Goal: Contribute content

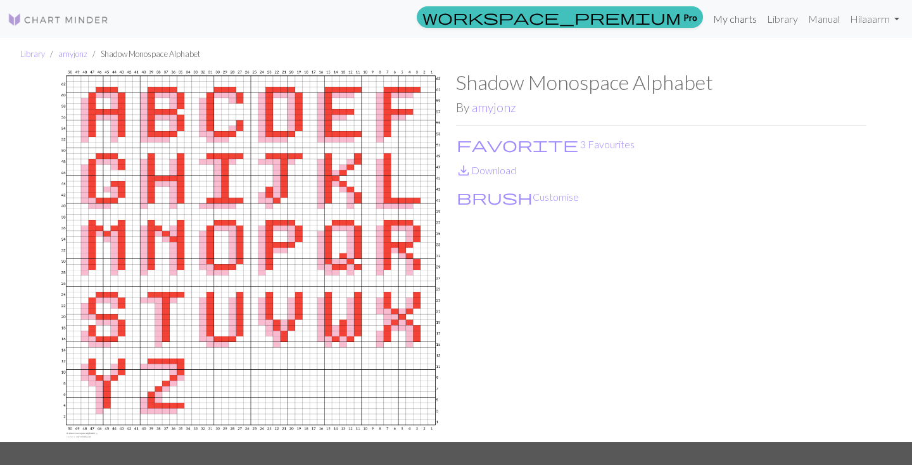
click at [723, 25] on link "My charts" at bounding box center [735, 18] width 54 height 25
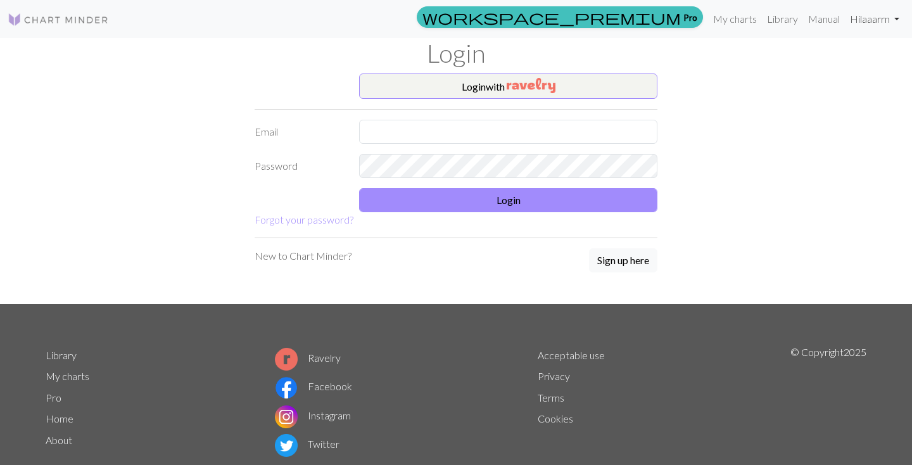
click at [861, 22] on link "Hi laaarrn" at bounding box center [875, 18] width 60 height 25
click at [826, 60] on link "Account settings" at bounding box center [853, 53] width 82 height 25
click at [856, 15] on link "Hi laaarrn" at bounding box center [875, 18] width 60 height 25
click at [70, 20] on img at bounding box center [58, 19] width 101 height 15
click at [396, 129] on input "text" at bounding box center [508, 132] width 298 height 24
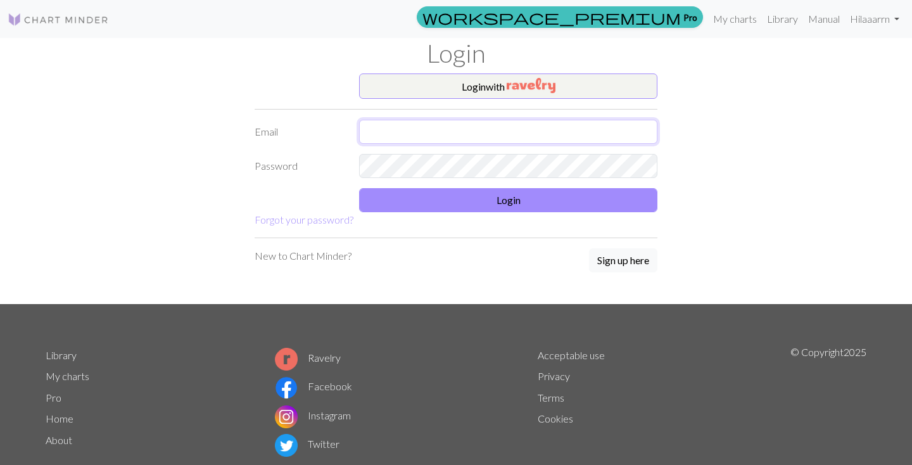
type input "[PERSON_NAME][DOMAIN_NAME][EMAIL_ADDRESS][DOMAIN_NAME]"
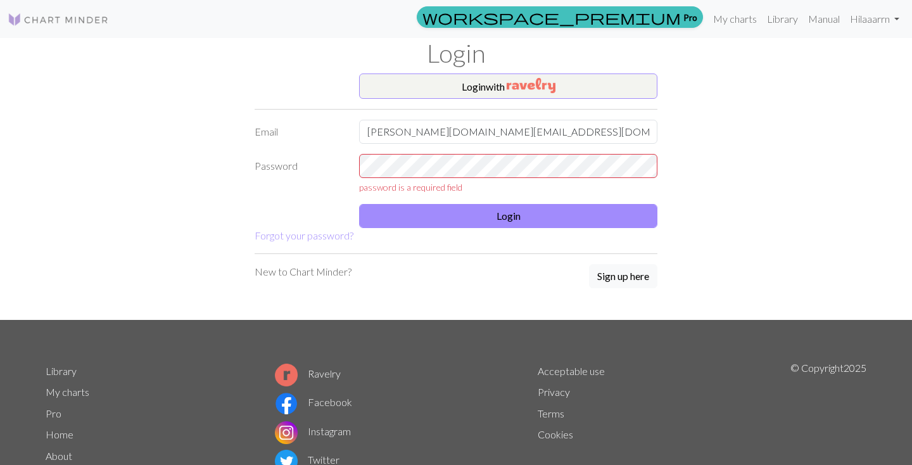
click at [630, 272] on link "Sign up here" at bounding box center [623, 276] width 68 height 25
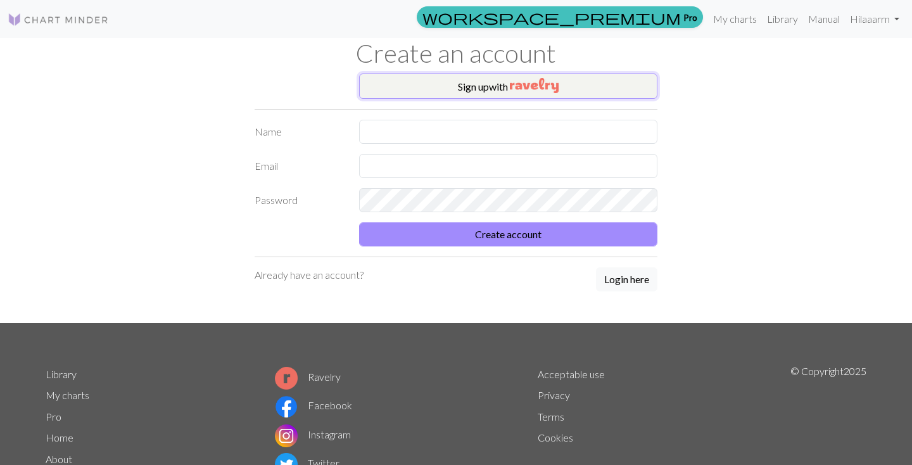
click at [552, 81] on img "button" at bounding box center [534, 85] width 49 height 15
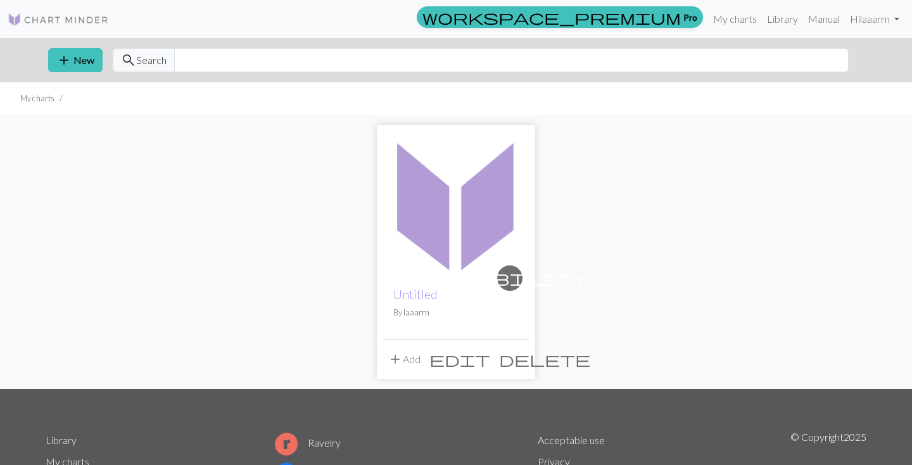
click at [460, 237] on img at bounding box center [456, 204] width 146 height 146
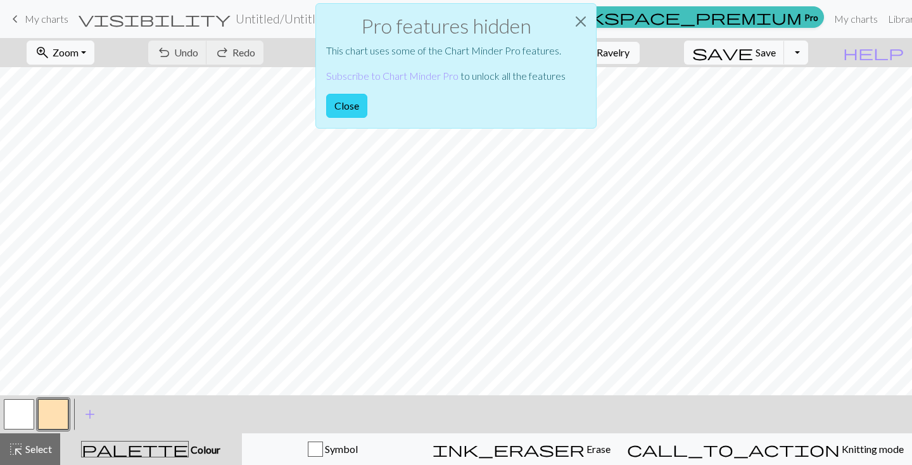
click at [338, 103] on button "Close" at bounding box center [346, 106] width 41 height 24
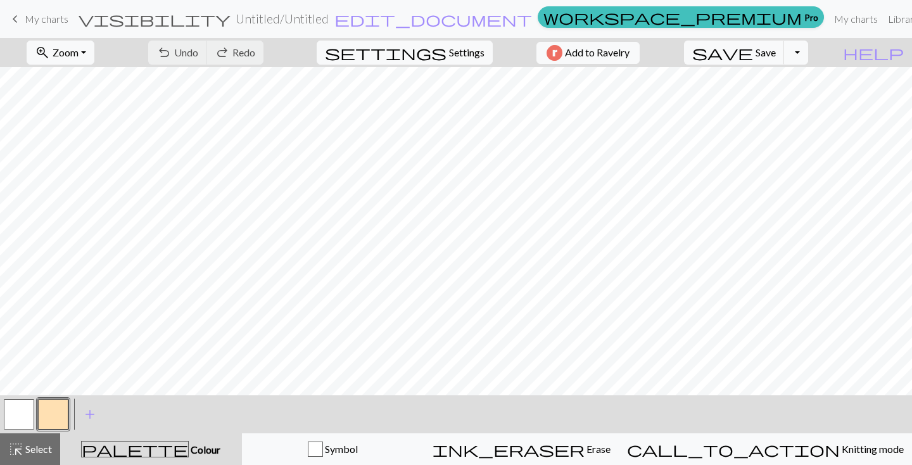
click at [52, 420] on button "button" at bounding box center [53, 414] width 30 height 30
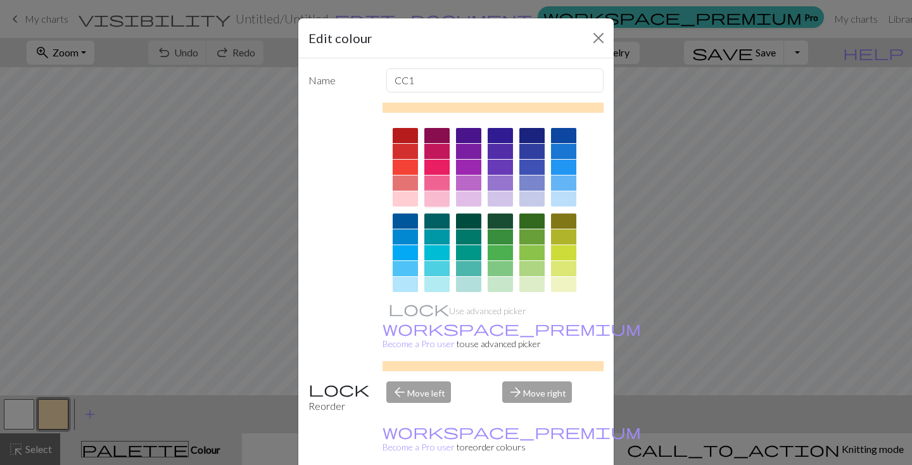
click at [436, 197] on div at bounding box center [436, 198] width 25 height 15
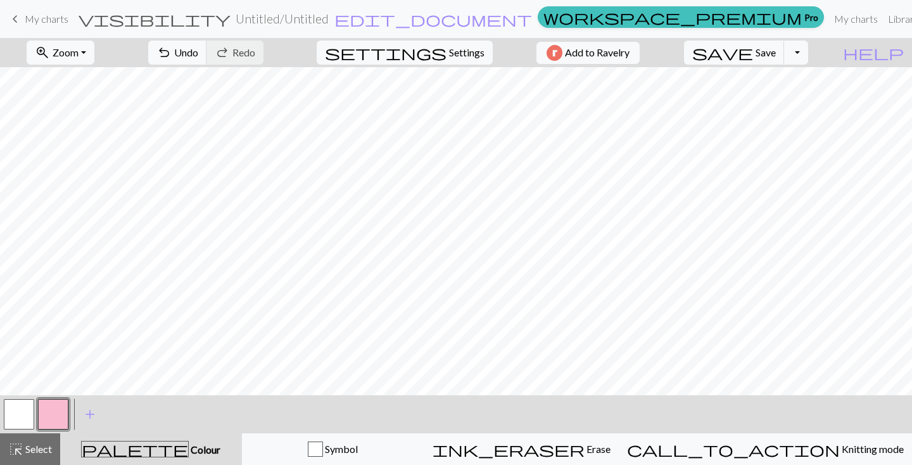
click at [38, 22] on span "My charts" at bounding box center [47, 19] width 44 height 12
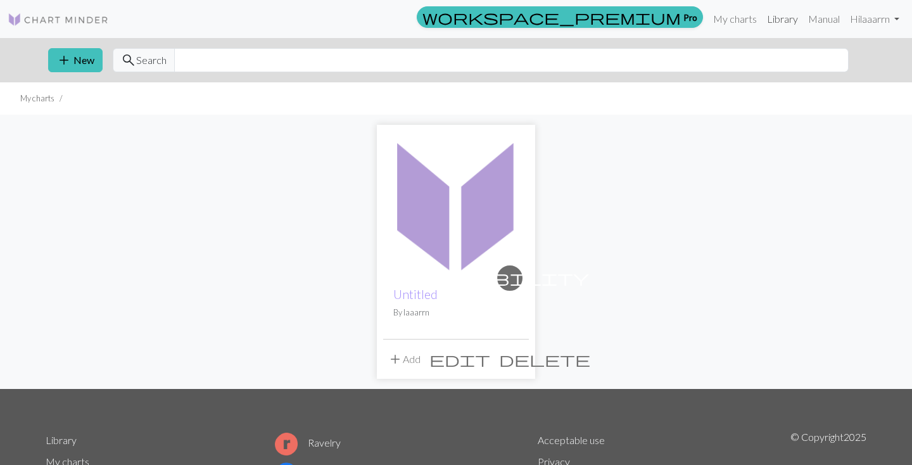
click at [774, 21] on link "Library" at bounding box center [782, 18] width 41 height 25
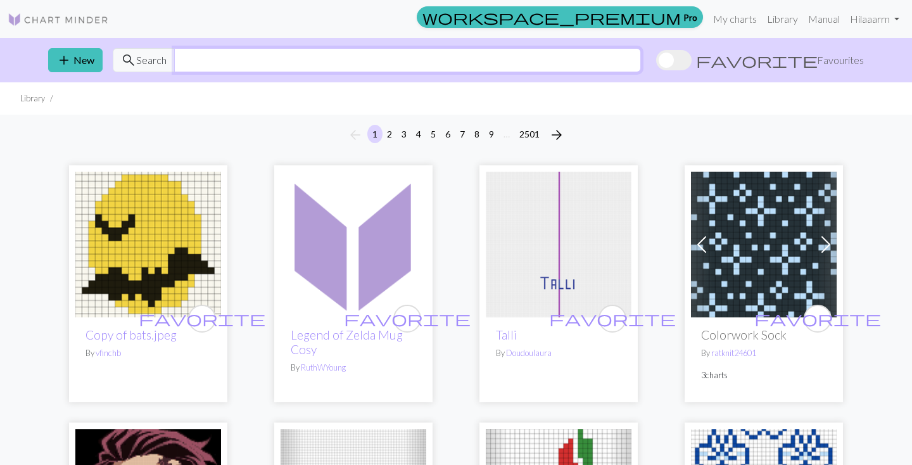
click at [641, 61] on input "text" at bounding box center [407, 60] width 467 height 24
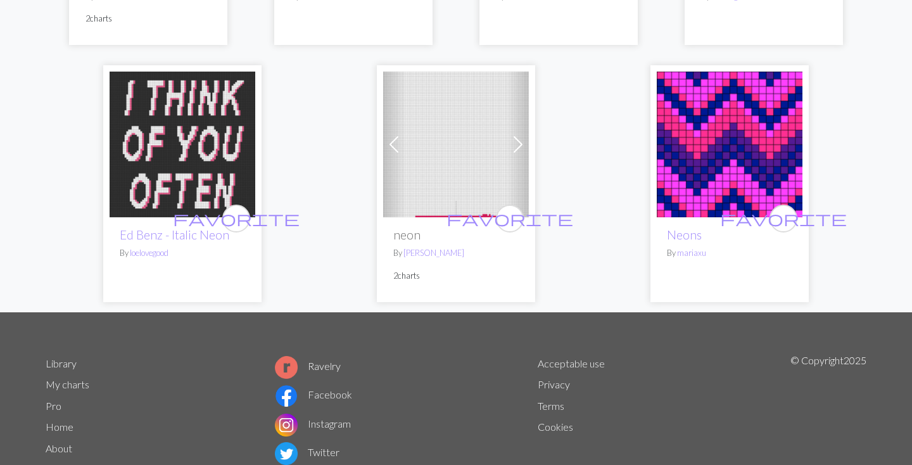
scroll to position [888, 0]
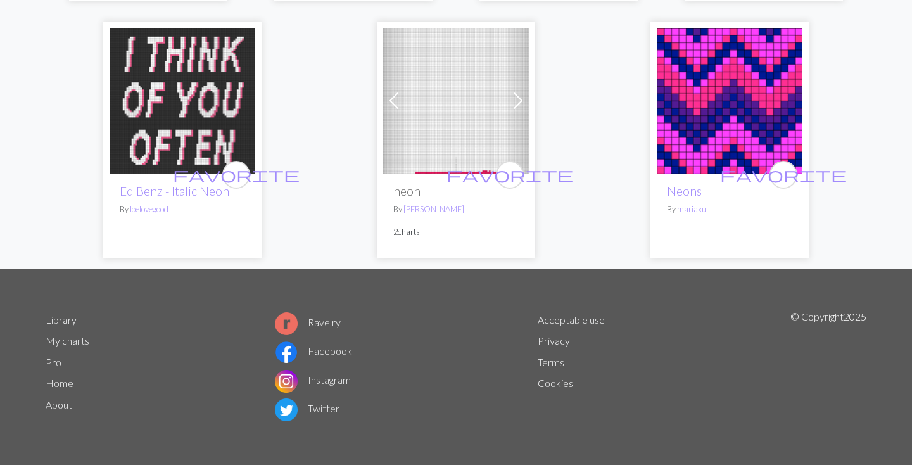
click at [521, 101] on span at bounding box center [518, 101] width 20 height 20
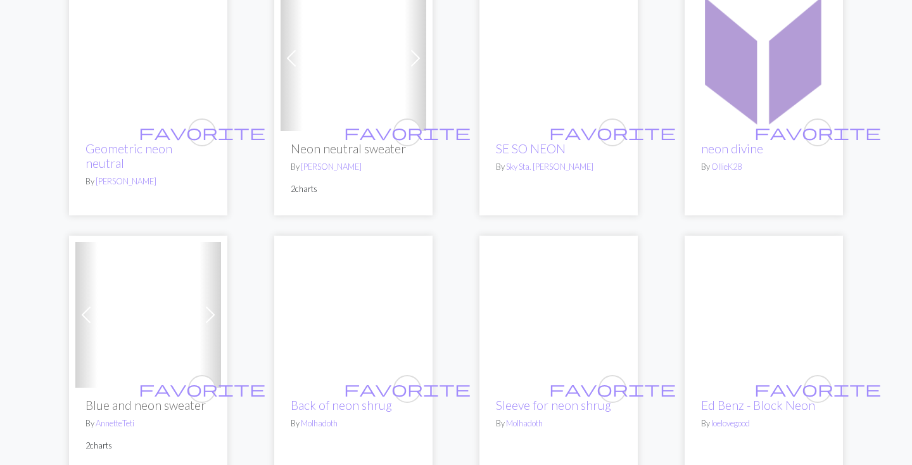
scroll to position [0, 0]
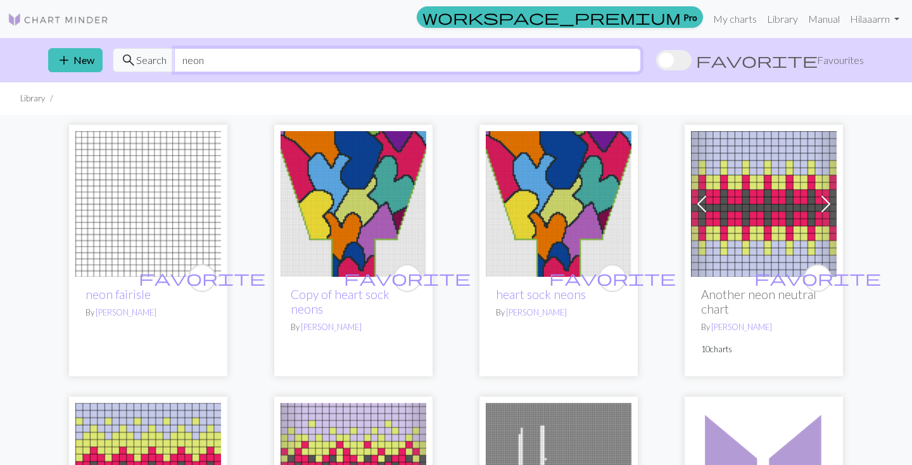
click at [493, 57] on input "neon" at bounding box center [407, 60] width 467 height 24
type input "neon alphabet"
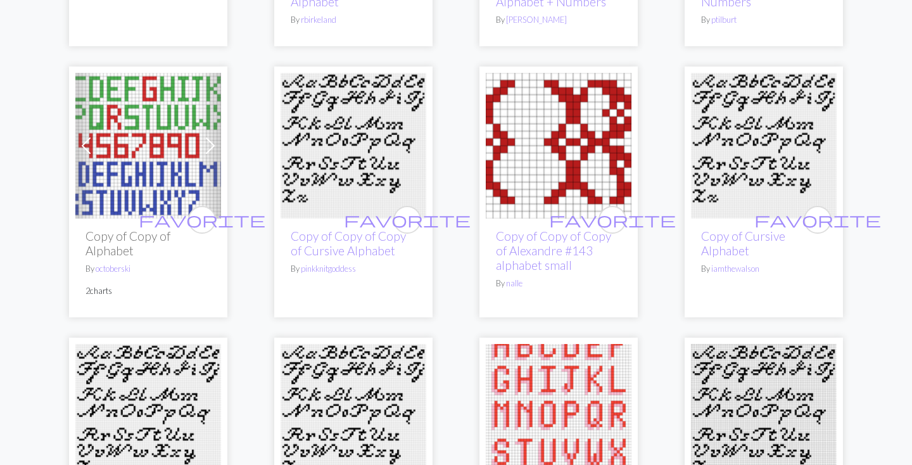
scroll to position [662, 0]
